Goal: Navigation & Orientation: Find specific page/section

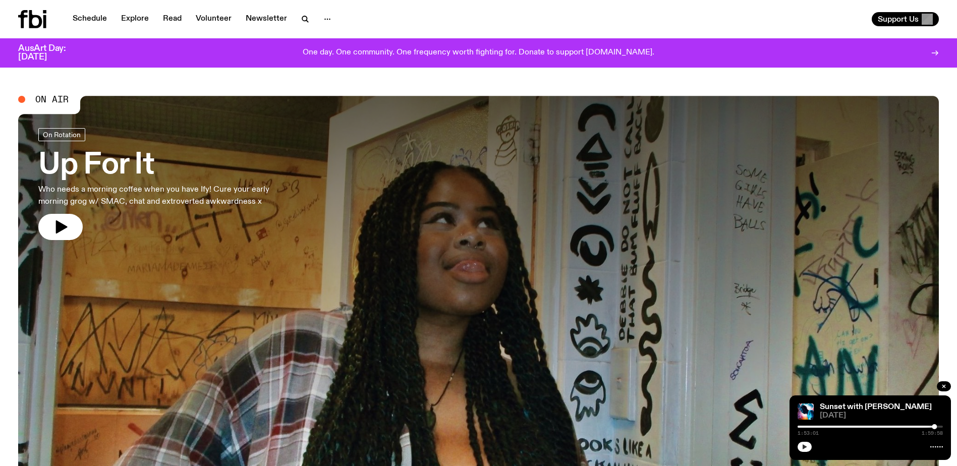
click at [809, 451] on button "button" at bounding box center [804, 447] width 14 height 10
click at [928, 427] on div at bounding box center [861, 427] width 145 height 2
click at [89, 13] on link "Schedule" at bounding box center [90, 19] width 46 height 14
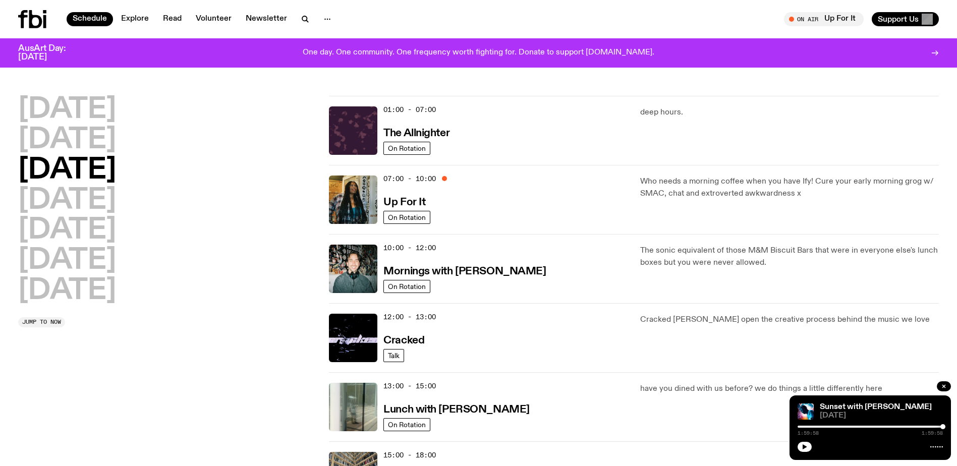
click at [26, 19] on icon at bounding box center [32, 19] width 28 height 18
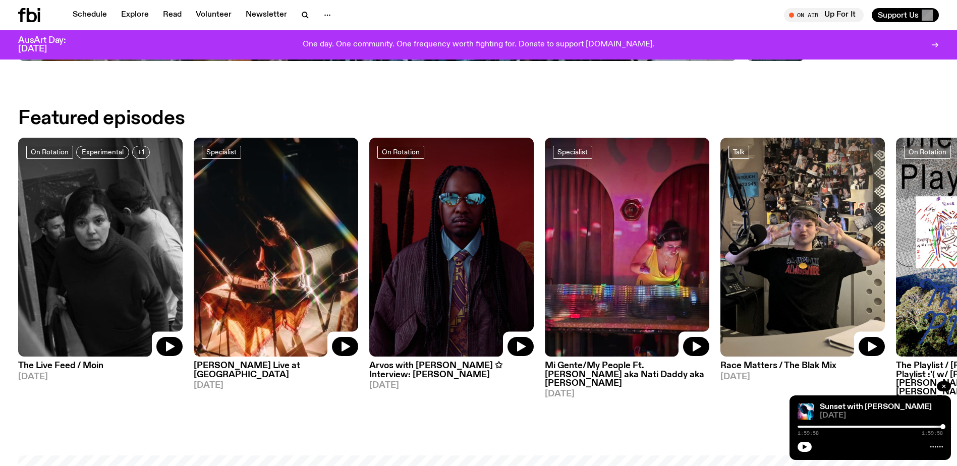
scroll to position [552, 0]
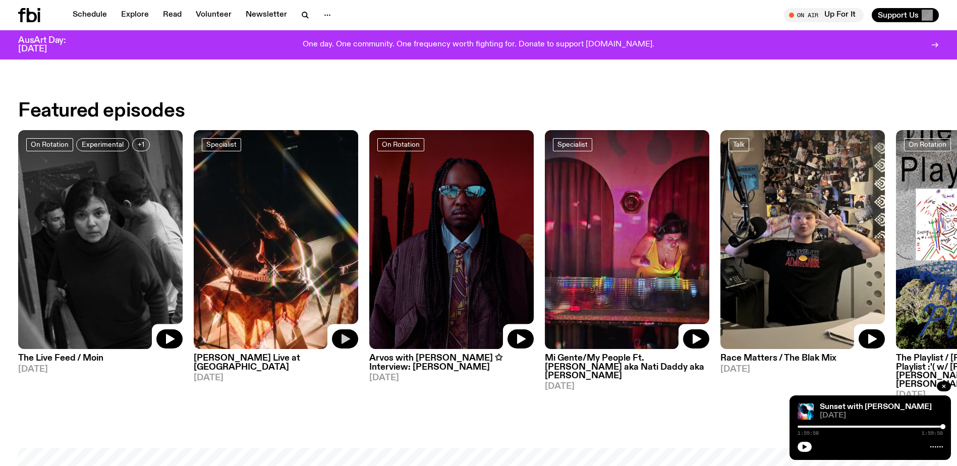
click at [340, 346] on button "button" at bounding box center [345, 338] width 26 height 19
